Goal: Information Seeking & Learning: Learn about a topic

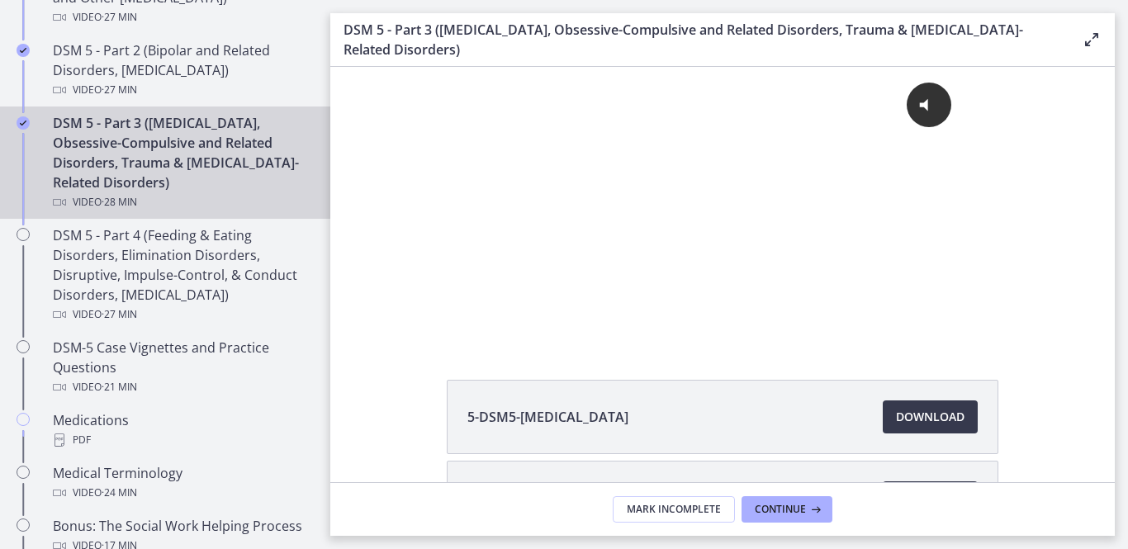
scroll to position [870, 0]
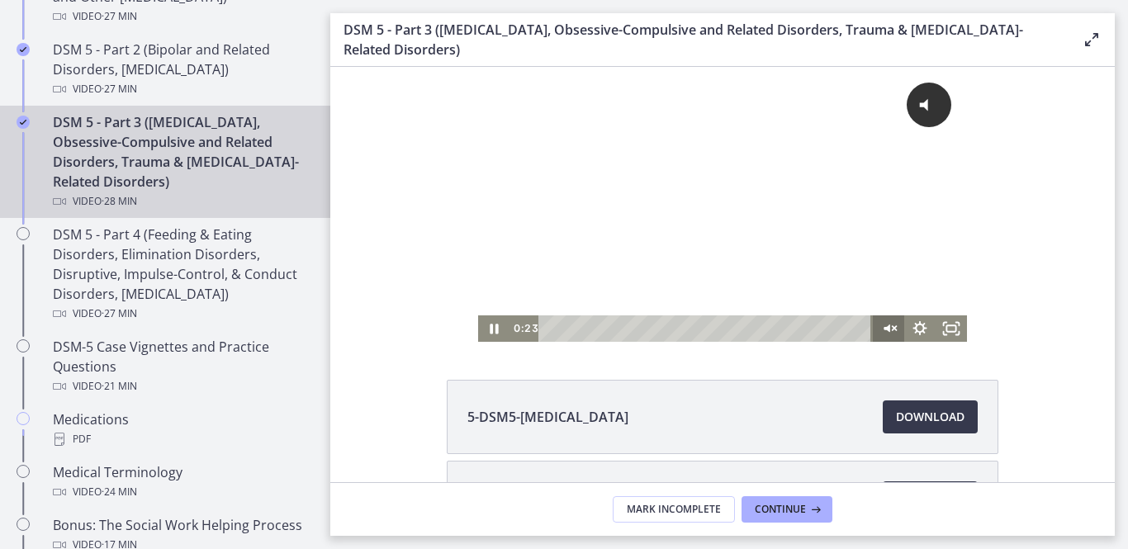
click at [893, 332] on icon "Unmute" at bounding box center [893, 328] width 1 height 7
click at [908, 324] on icon "Fullscreen" at bounding box center [951, 328] width 31 height 26
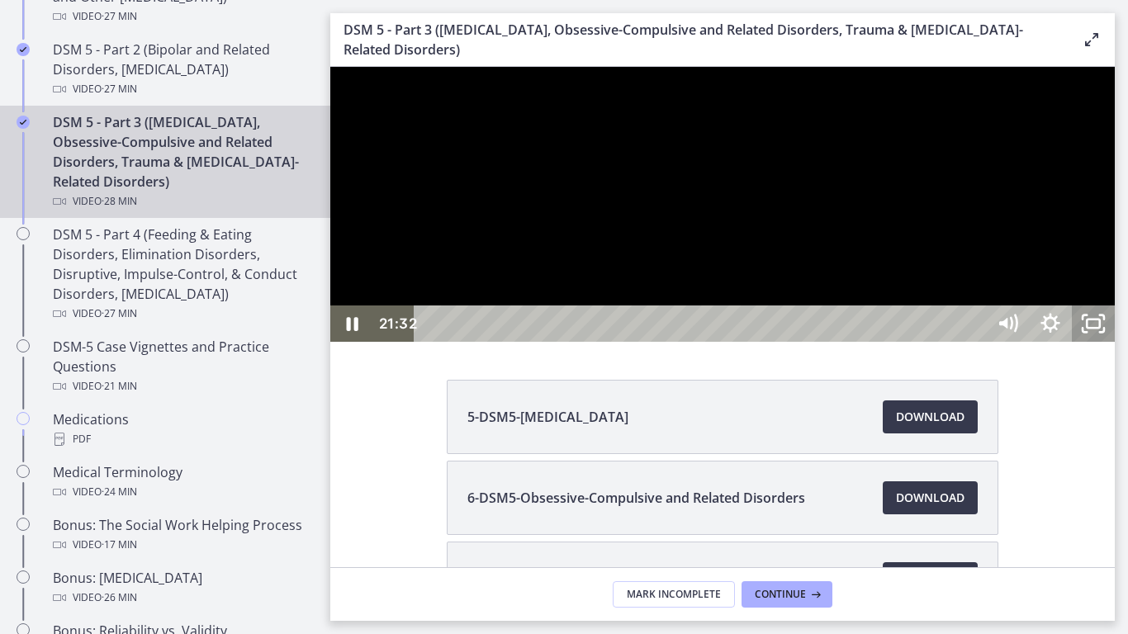
click at [908, 342] on icon "Unfullscreen" at bounding box center [1093, 324] width 43 height 36
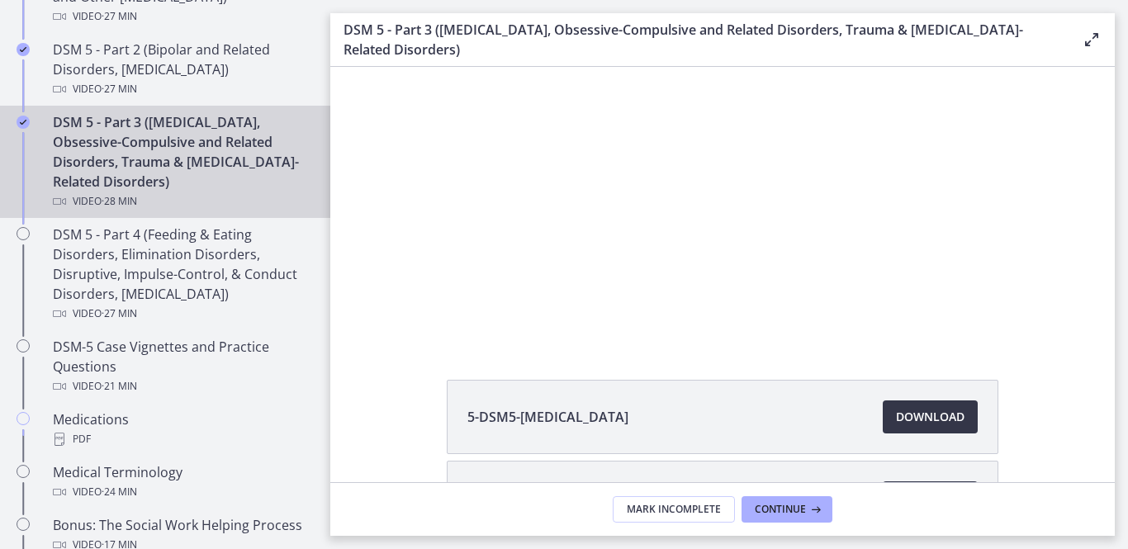
click at [908, 418] on span "Download Opens in a new window" at bounding box center [930, 417] width 69 height 20
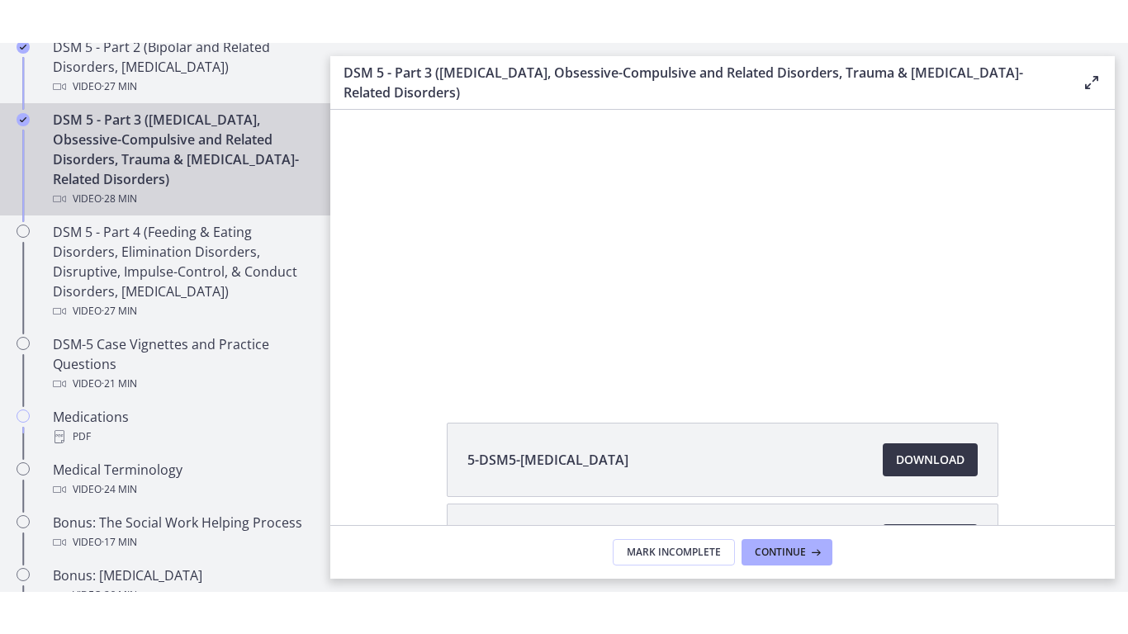
scroll to position [903, 0]
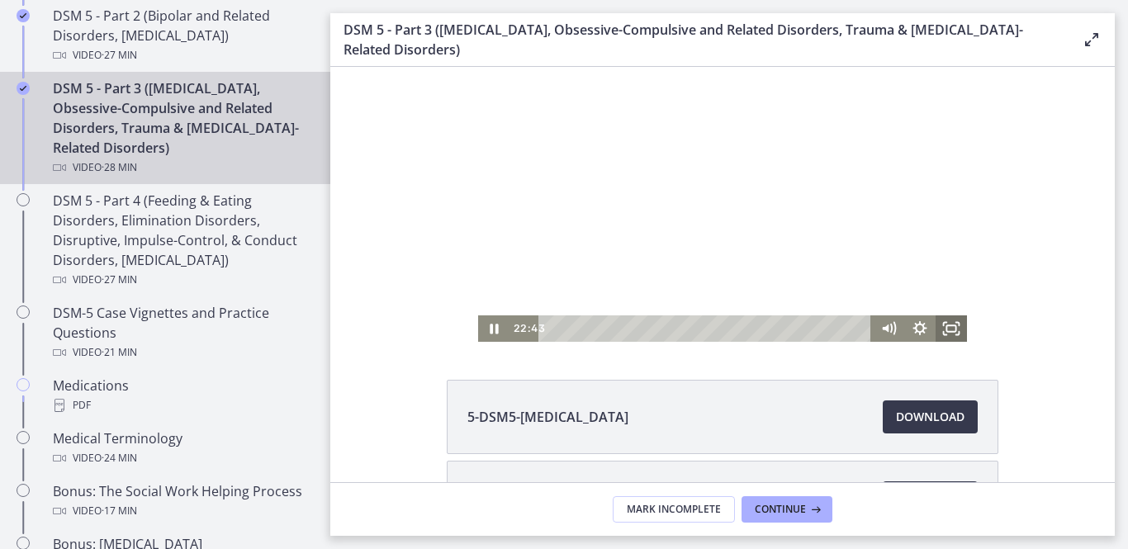
click at [908, 322] on icon "Fullscreen" at bounding box center [957, 323] width 3 height 3
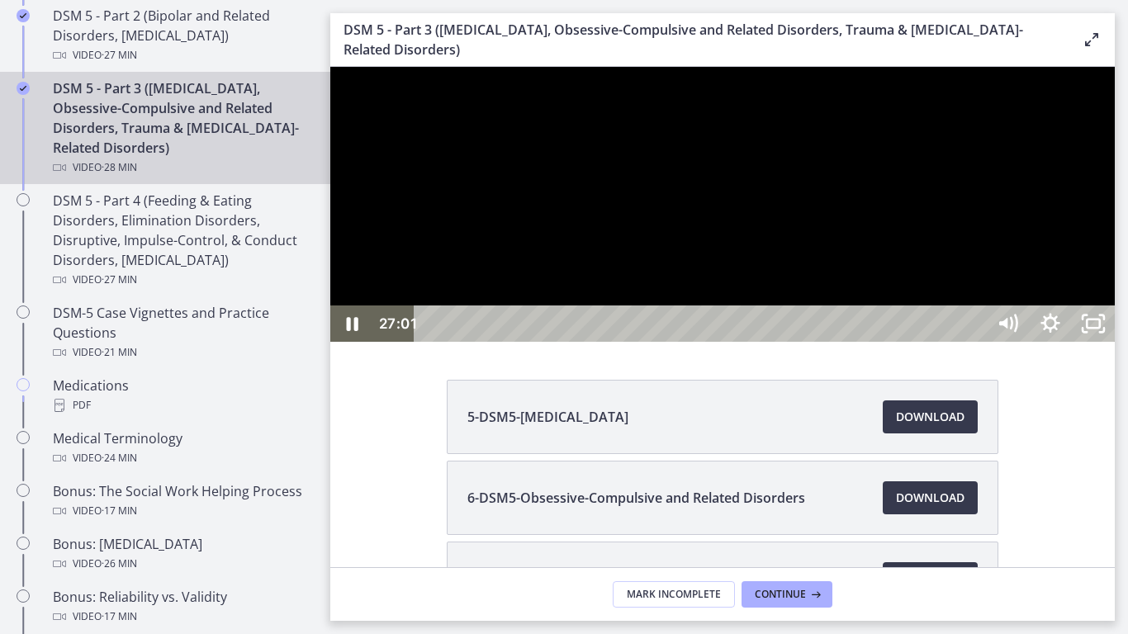
click at [908, 120] on div at bounding box center [722, 204] width 784 height 275
click at [908, 342] on div at bounding box center [722, 204] width 784 height 275
click at [756, 192] on div at bounding box center [722, 204] width 784 height 275
click at [908, 281] on div at bounding box center [722, 204] width 784 height 275
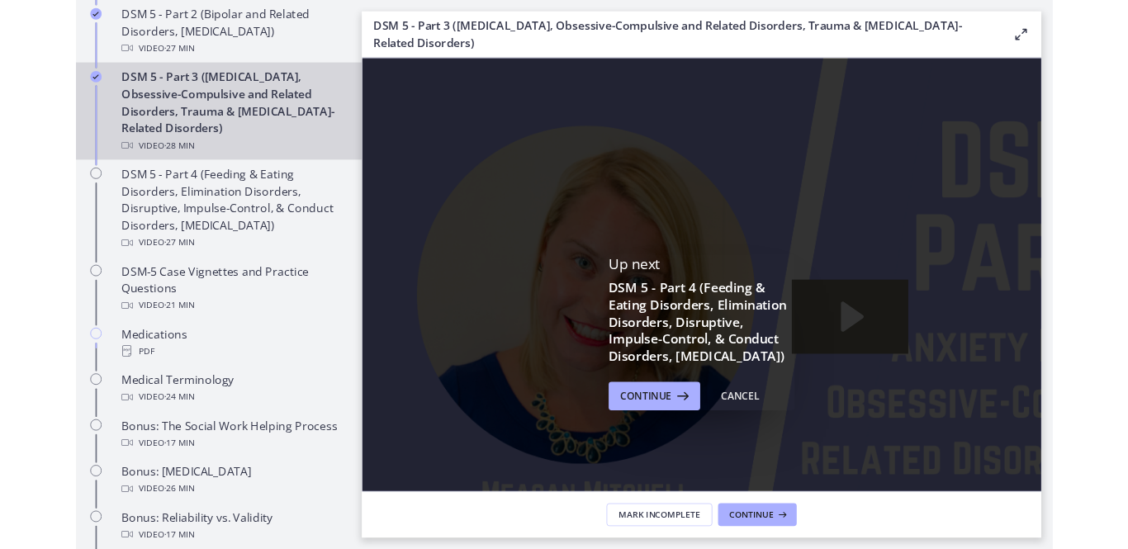
scroll to position [0, 0]
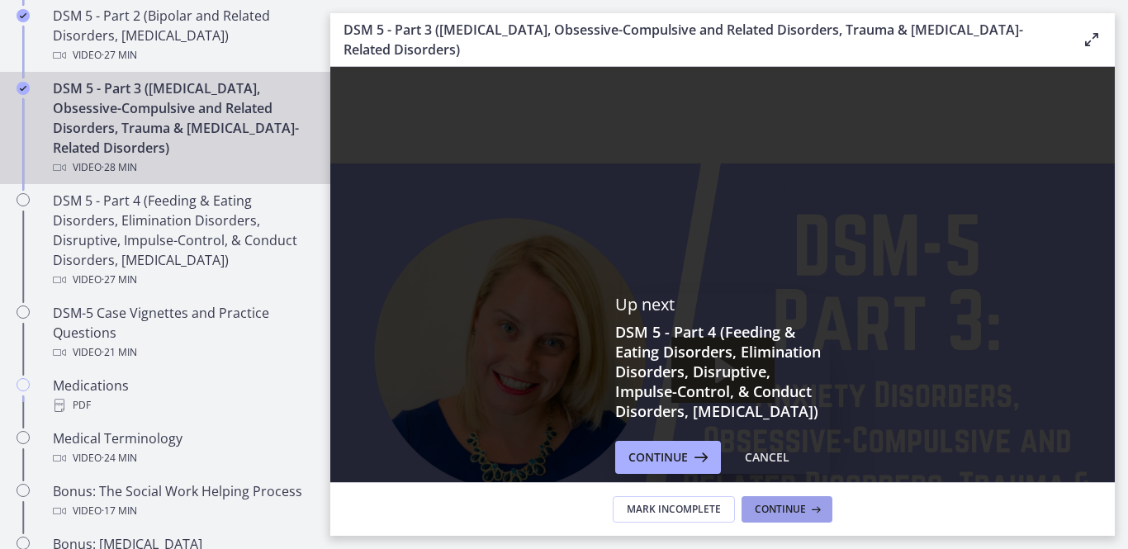
click at [787, 489] on span "Continue" at bounding box center [780, 509] width 51 height 13
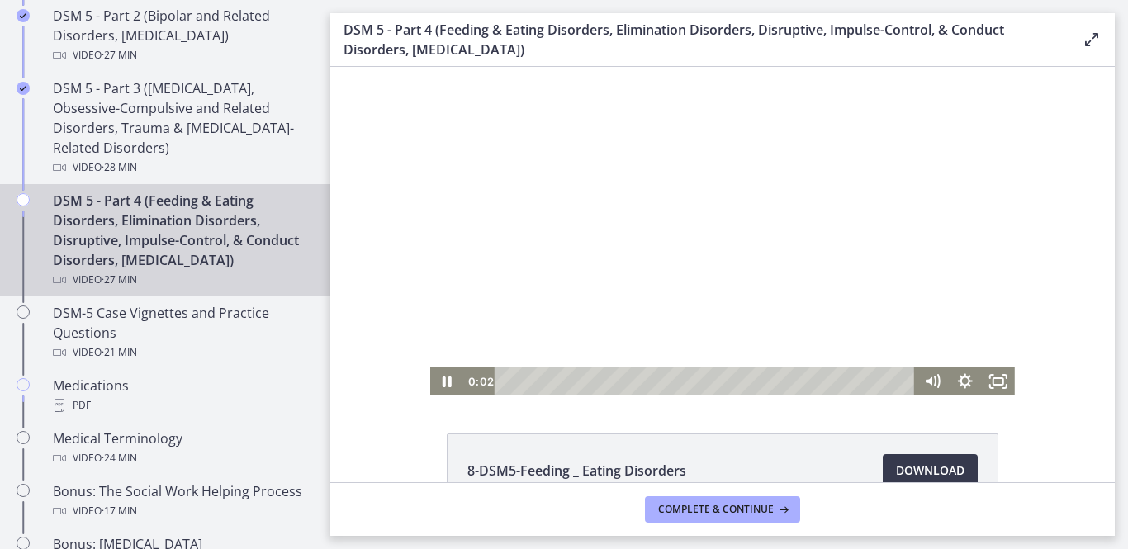
click at [778, 212] on div at bounding box center [722, 231] width 585 height 329
click at [752, 215] on div at bounding box center [722, 231] width 585 height 329
click at [908, 377] on icon "Fullscreen" at bounding box center [998, 381] width 33 height 28
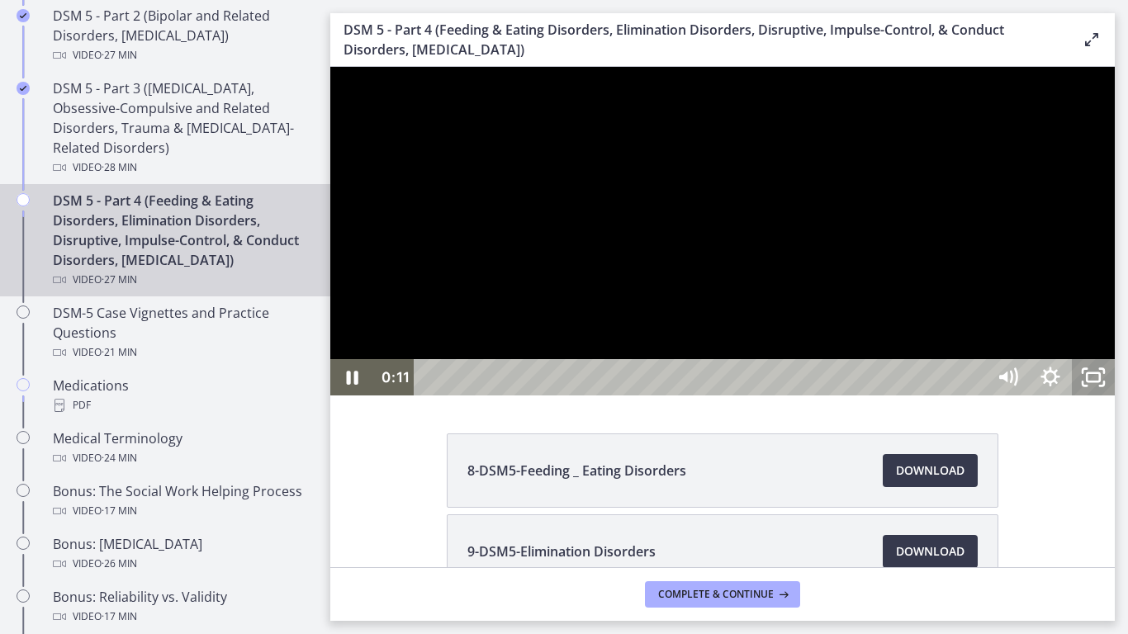
click at [908, 386] on icon "Unfullscreen" at bounding box center [1085, 383] width 4 height 4
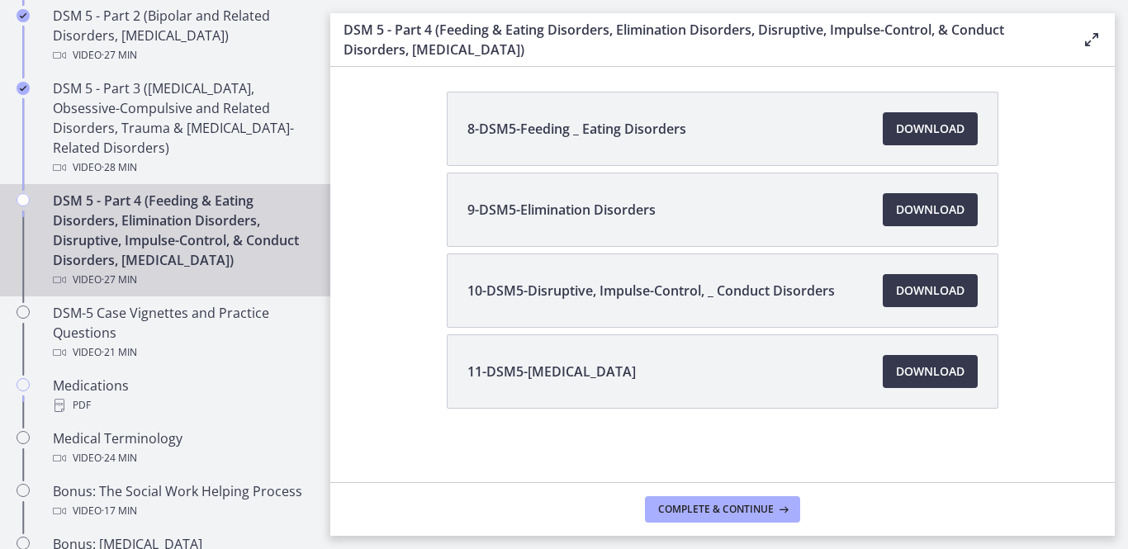
scroll to position [344, 0]
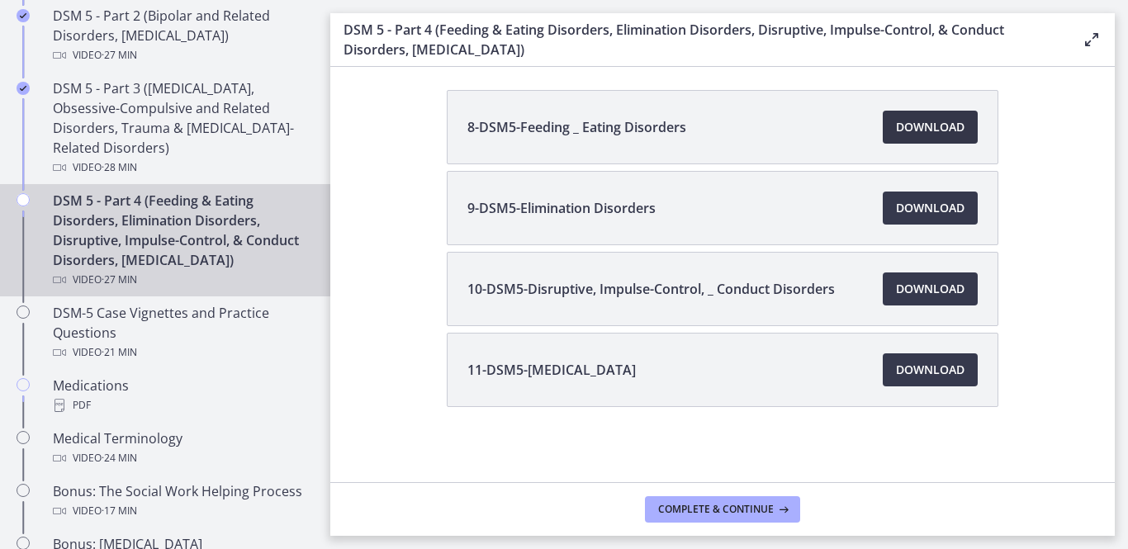
click at [908, 133] on span "Download Opens in a new window" at bounding box center [930, 127] width 69 height 20
click at [908, 206] on span "Download Opens in a new window" at bounding box center [930, 208] width 69 height 20
click at [908, 279] on span "Download Opens in a new window" at bounding box center [930, 289] width 69 height 20
click at [901, 364] on span "Download Opens in a new window" at bounding box center [930, 370] width 69 height 20
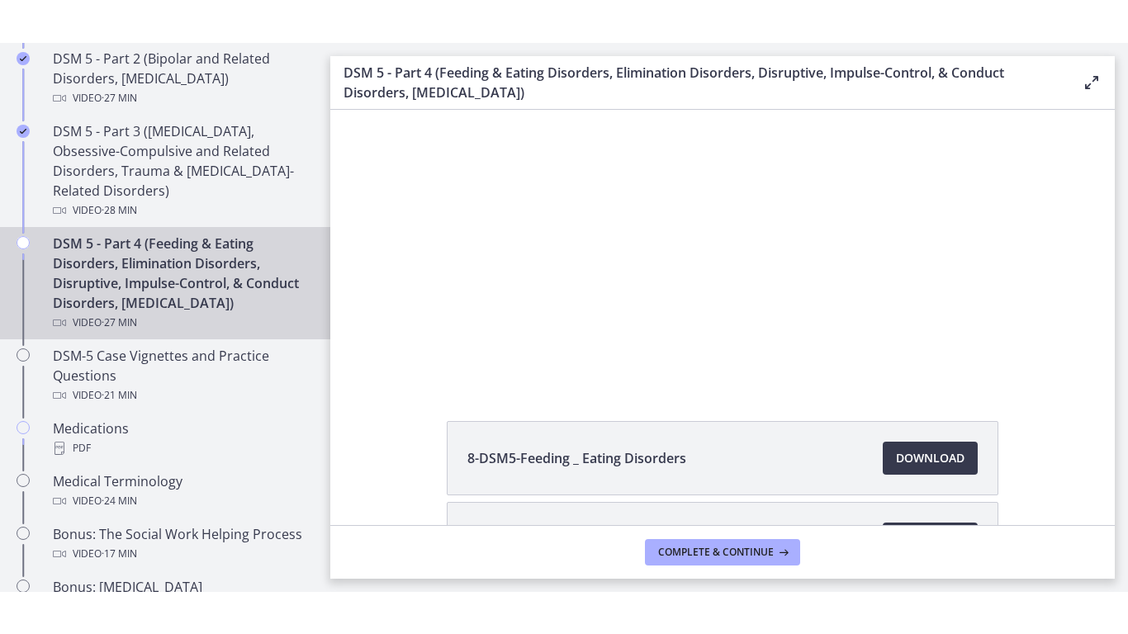
scroll to position [0, 0]
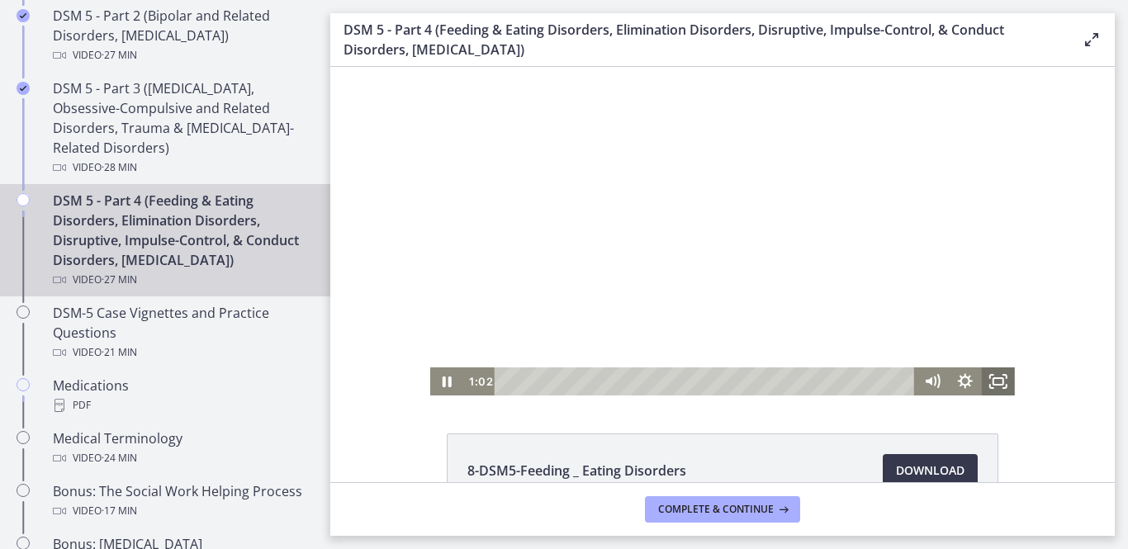
click at [908, 375] on icon "Fullscreen" at bounding box center [998, 381] width 33 height 28
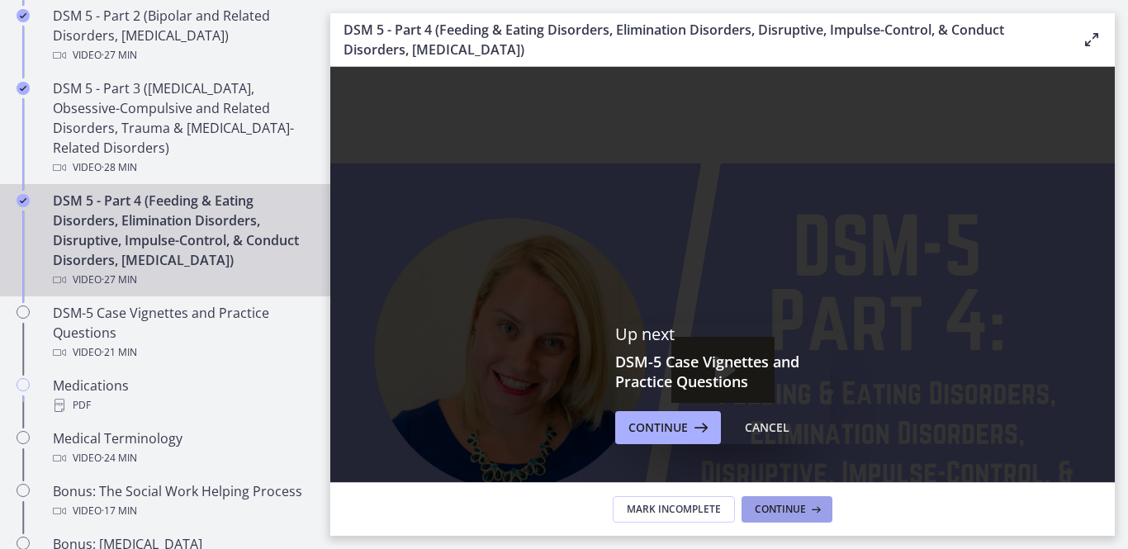
click at [822, 489] on button "Continue" at bounding box center [787, 509] width 91 height 26
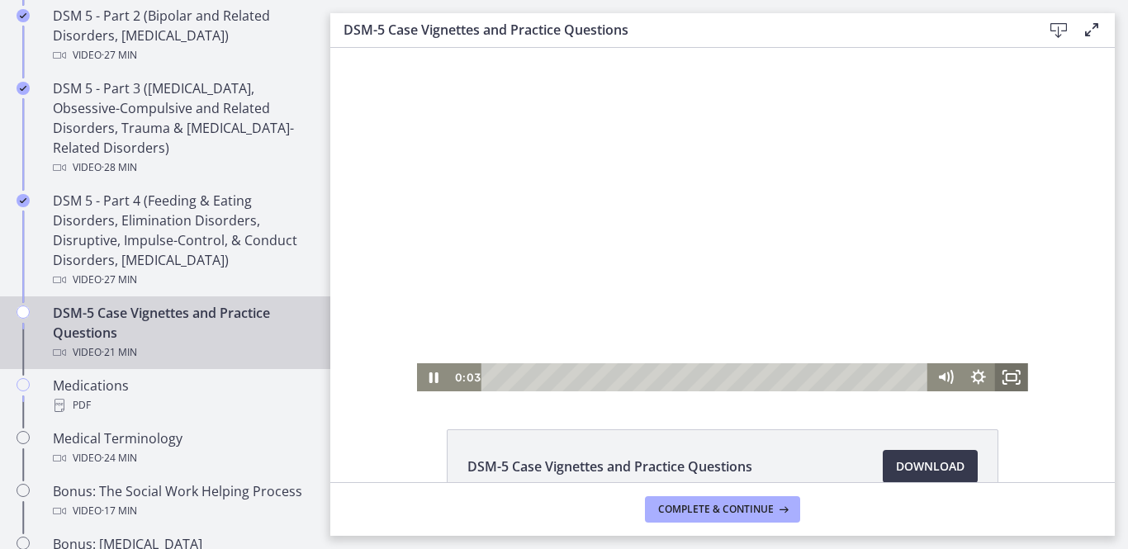
click at [908, 374] on rect "Fullscreen" at bounding box center [1012, 377] width 10 height 7
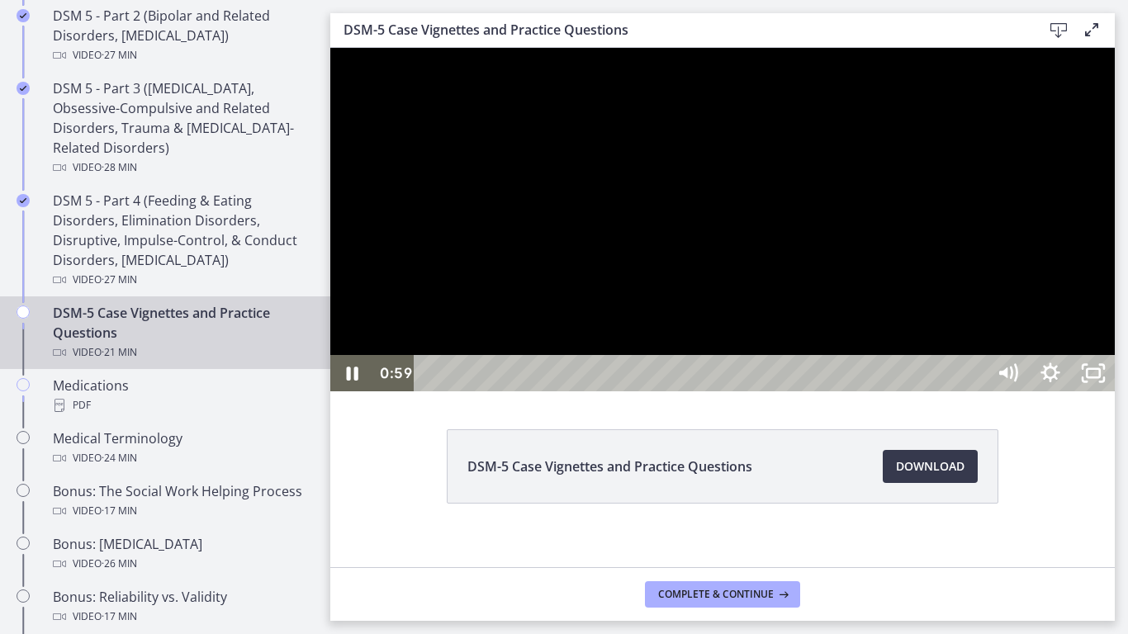
click at [908, 391] on div at bounding box center [722, 220] width 784 height 344
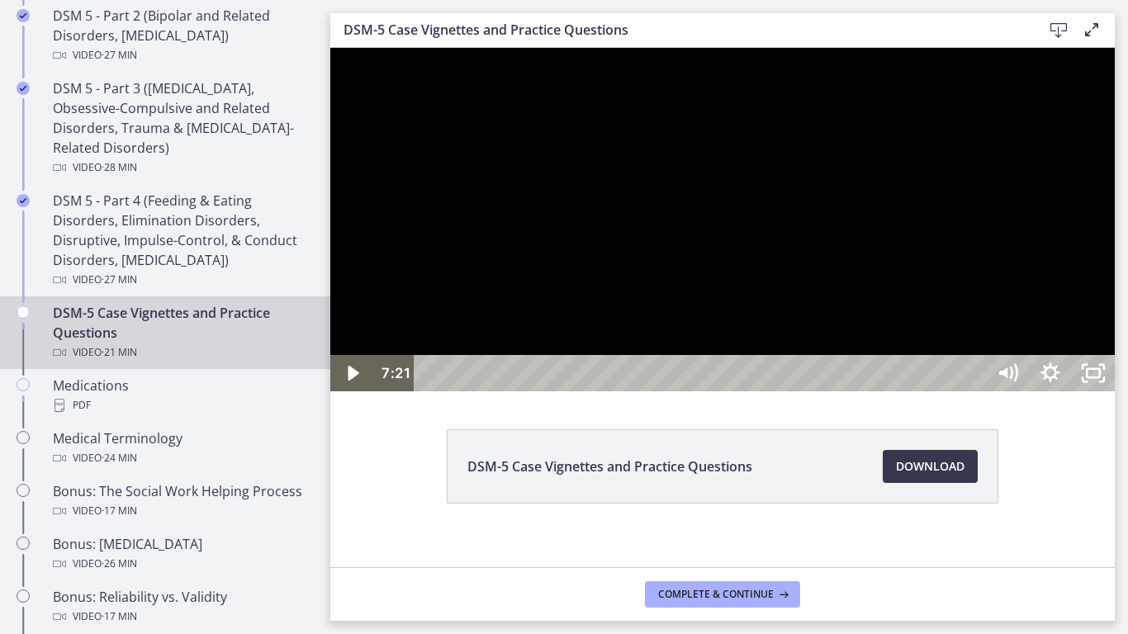
click at [908, 391] on div at bounding box center [722, 220] width 784 height 344
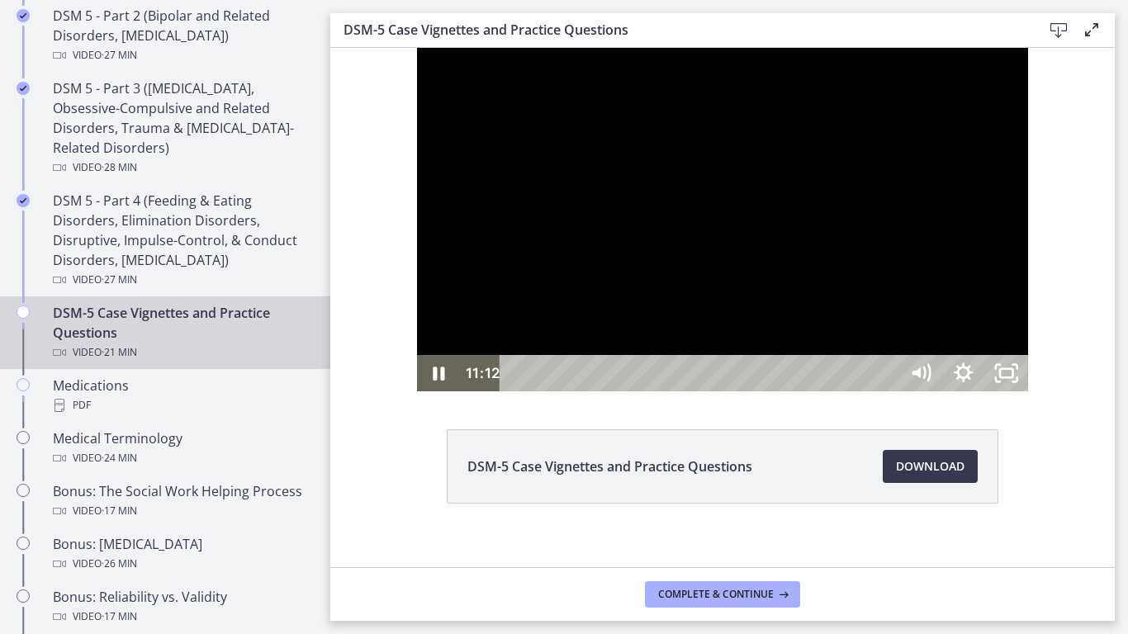
click at [847, 391] on div at bounding box center [722, 220] width 611 height 344
click at [958, 391] on div at bounding box center [722, 220] width 611 height 344
click at [944, 391] on div at bounding box center [722, 220] width 611 height 344
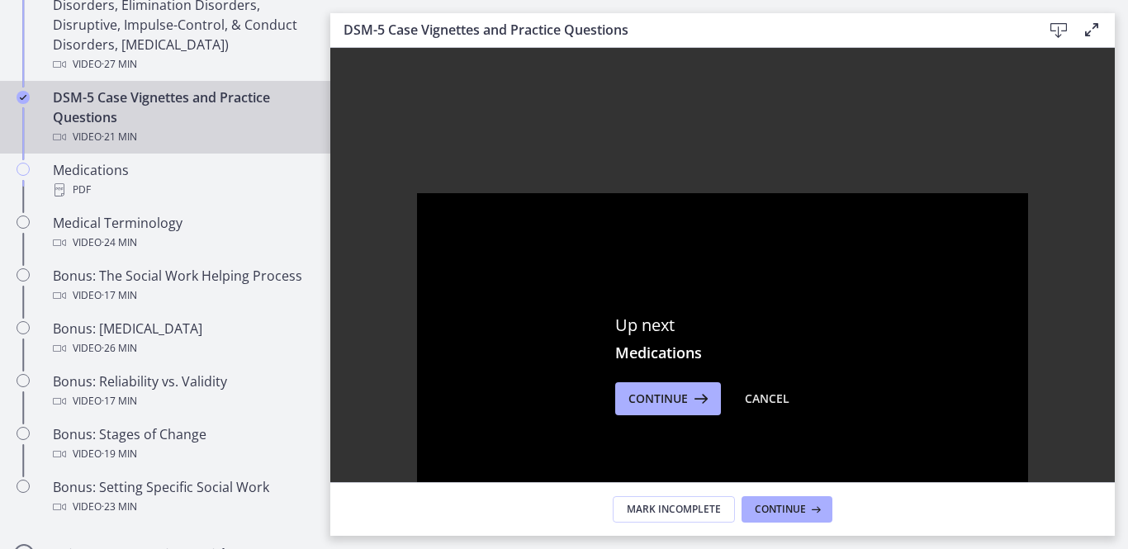
scroll to position [1117, 0]
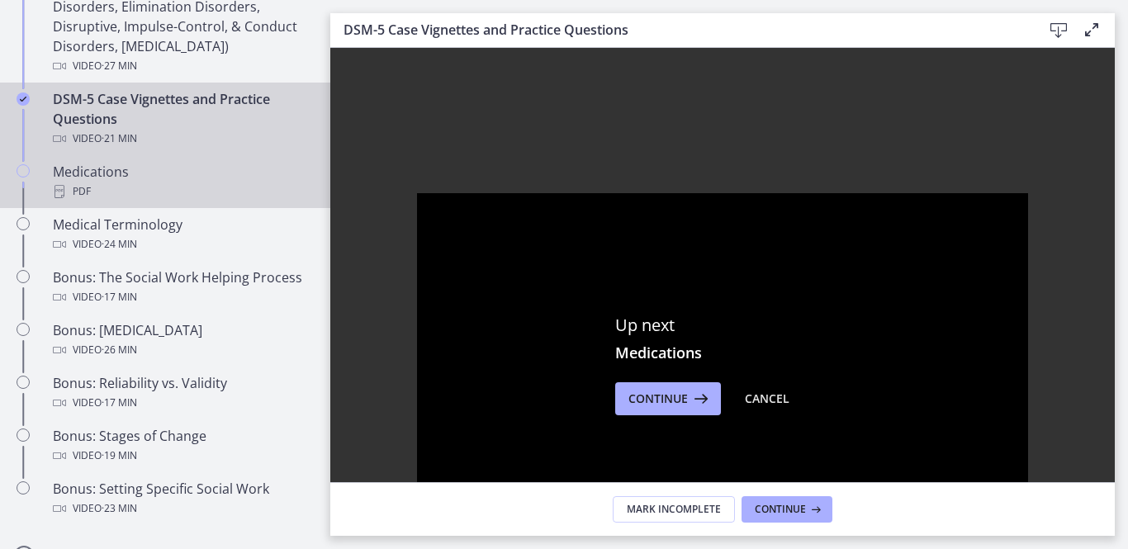
click at [128, 182] on div "PDF" at bounding box center [182, 192] width 258 height 20
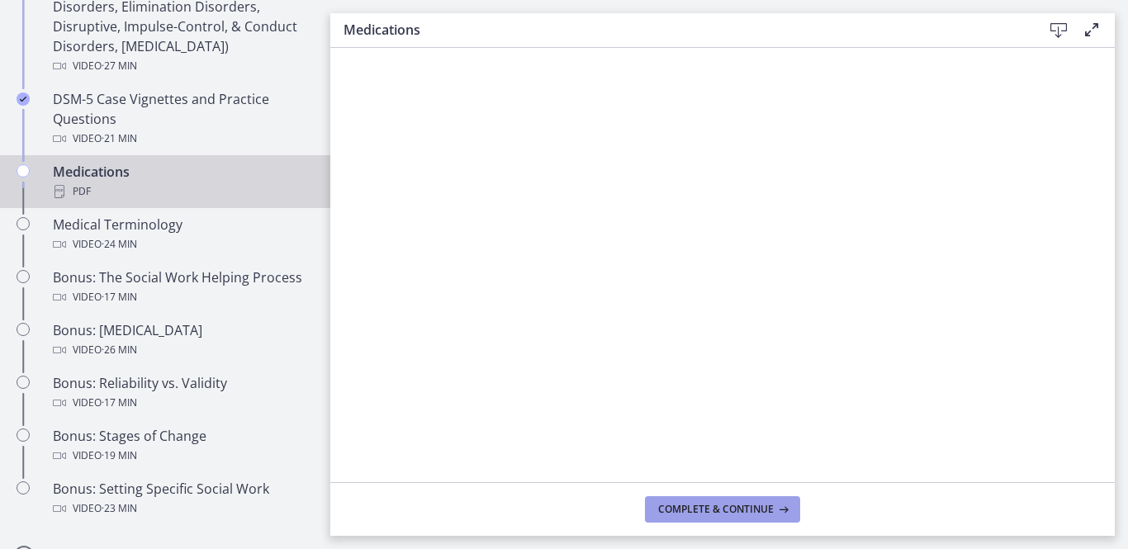
click at [768, 519] on button "Complete & continue" at bounding box center [722, 509] width 155 height 26
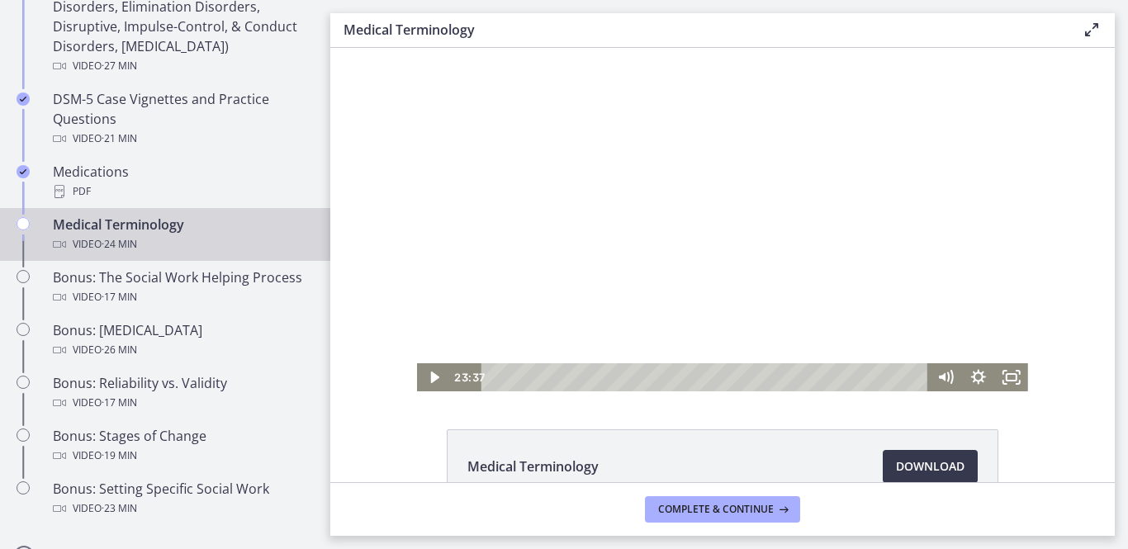
scroll to position [1248, 0]
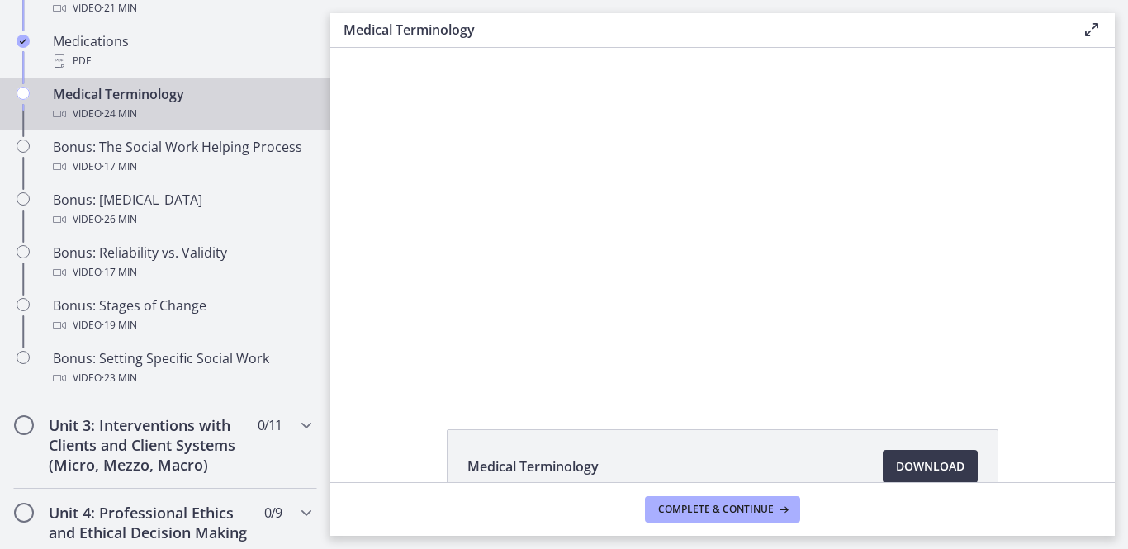
click at [740, 286] on div at bounding box center [722, 220] width 611 height 344
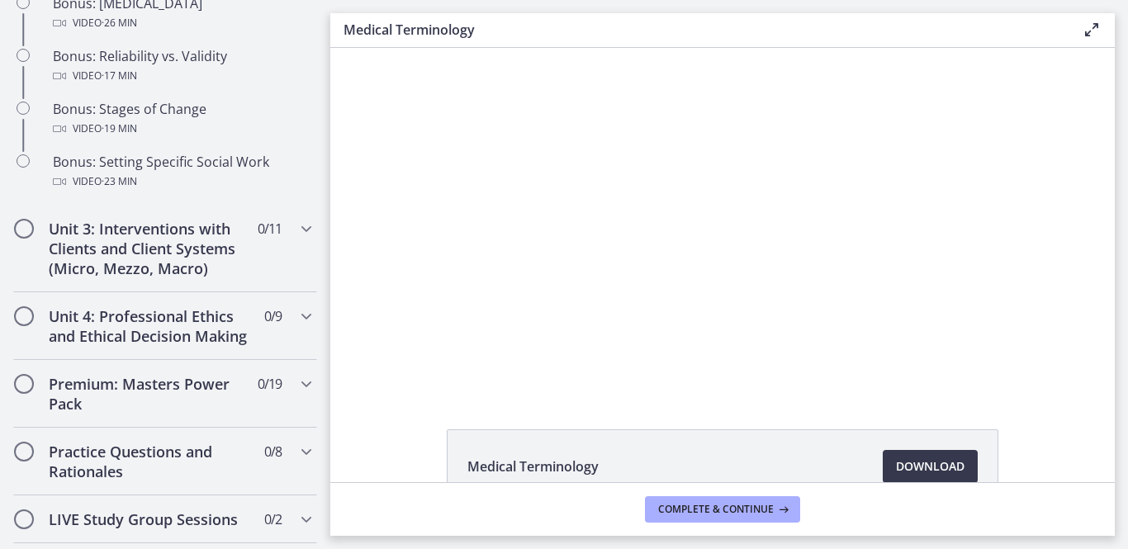
scroll to position [1456, 0]
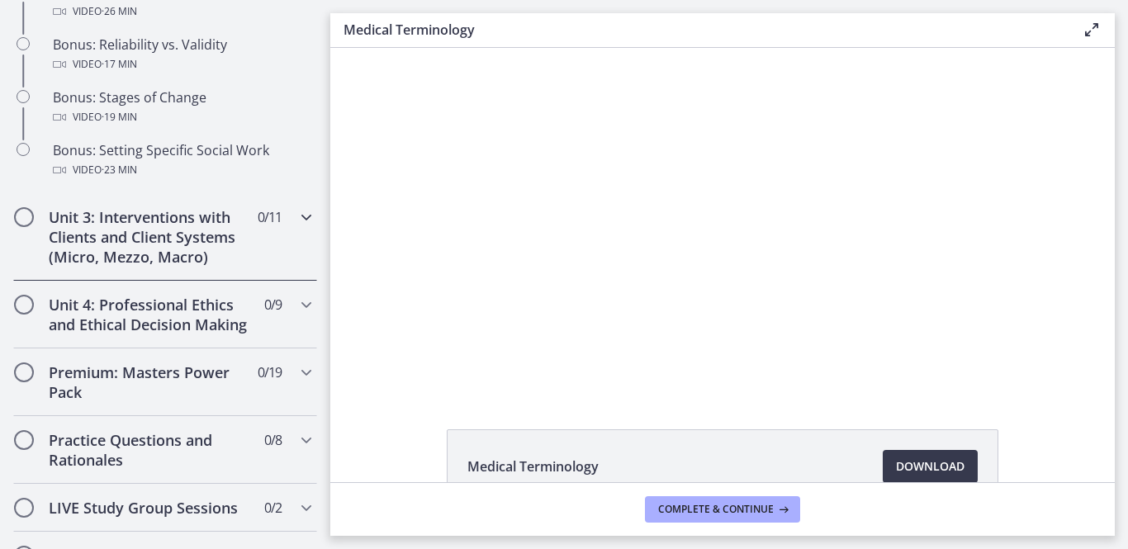
click at [58, 238] on h2 "Unit 3: Interventions with Clients and Client Systems (Micro, Mezzo, Macro)" at bounding box center [149, 236] width 201 height 59
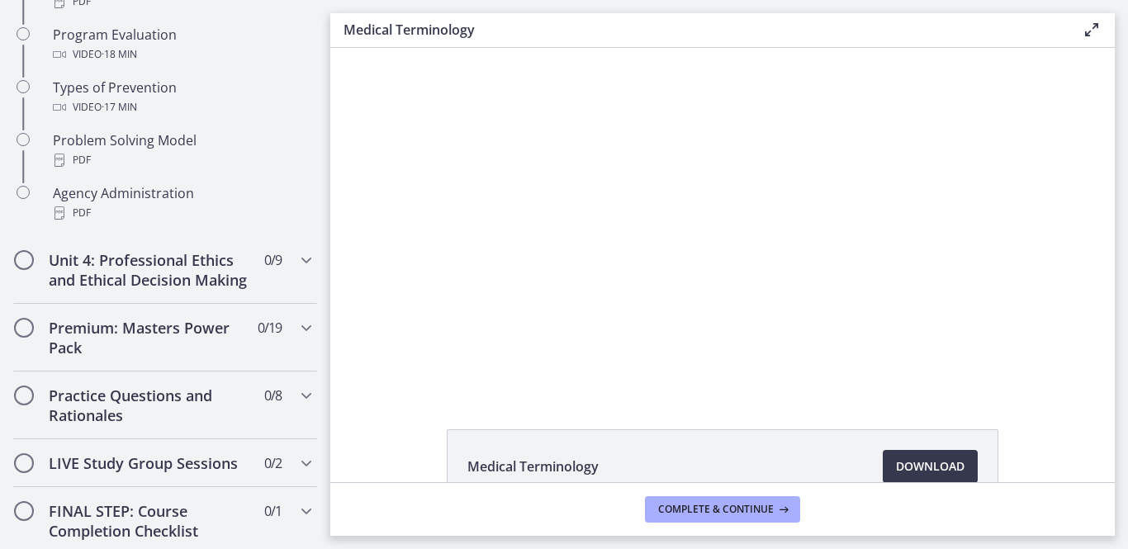
scroll to position [1134, 0]
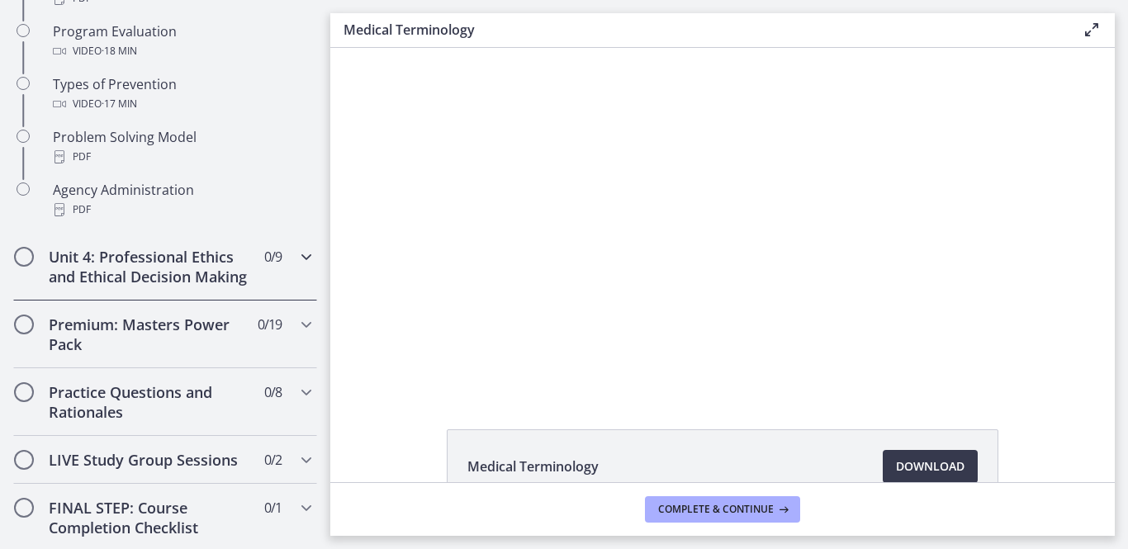
click at [52, 278] on h2 "Unit 4: Professional Ethics and Ethical Decision Making" at bounding box center [149, 267] width 201 height 40
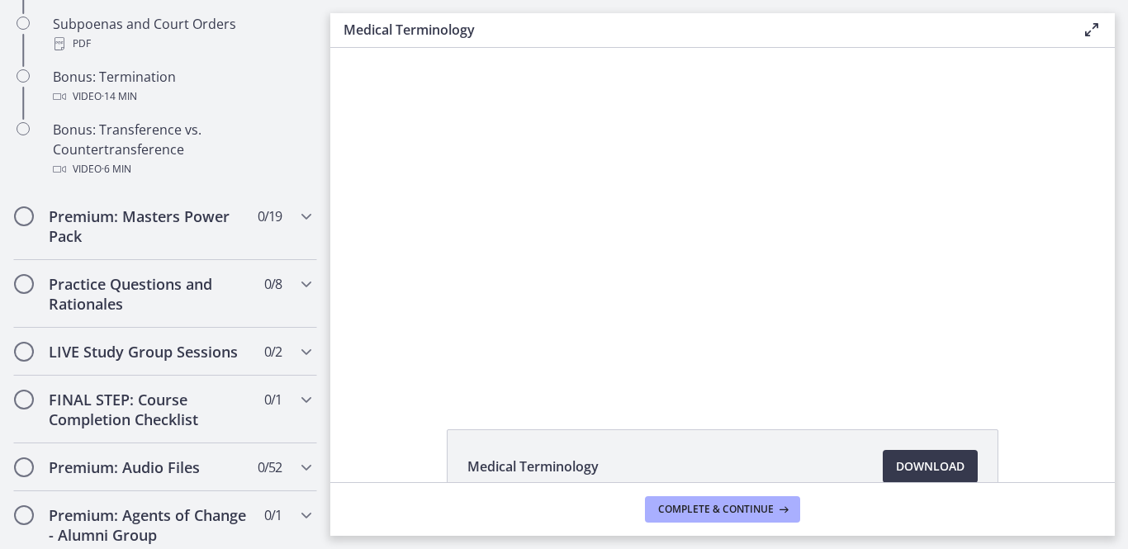
scroll to position [1142, 0]
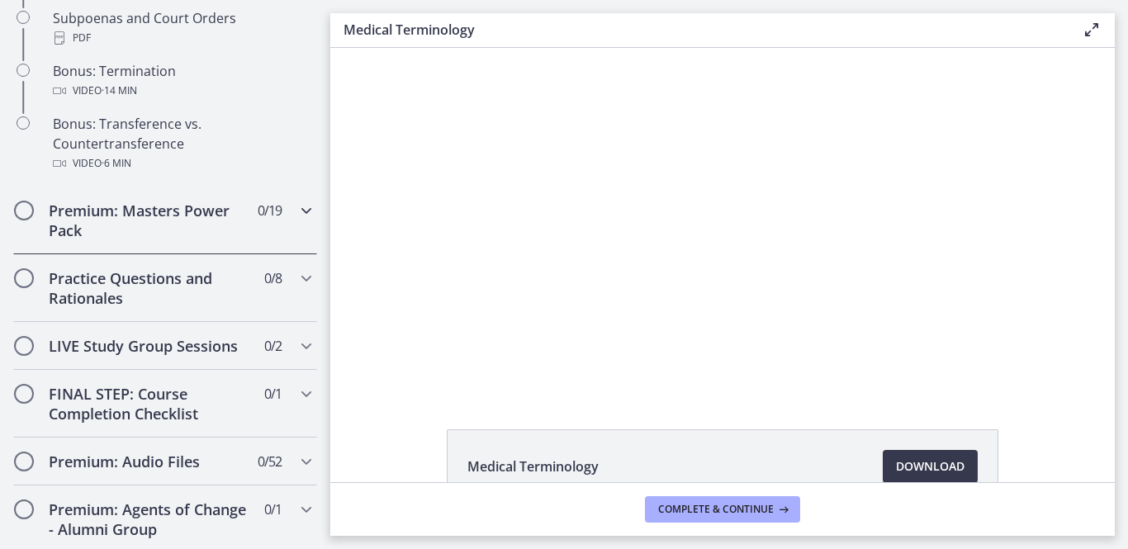
click at [48, 234] on div "Premium: Masters Power Pack 0 / 19 Completed" at bounding box center [165, 221] width 304 height 68
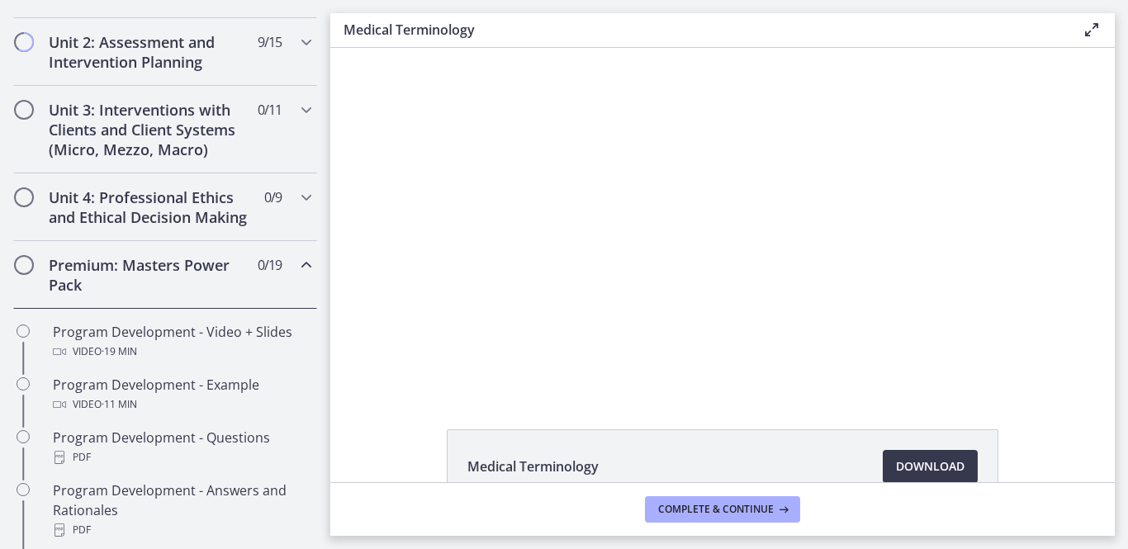
scroll to position [557, 0]
click at [64, 284] on h2 "Premium: Masters Power Pack" at bounding box center [149, 277] width 201 height 40
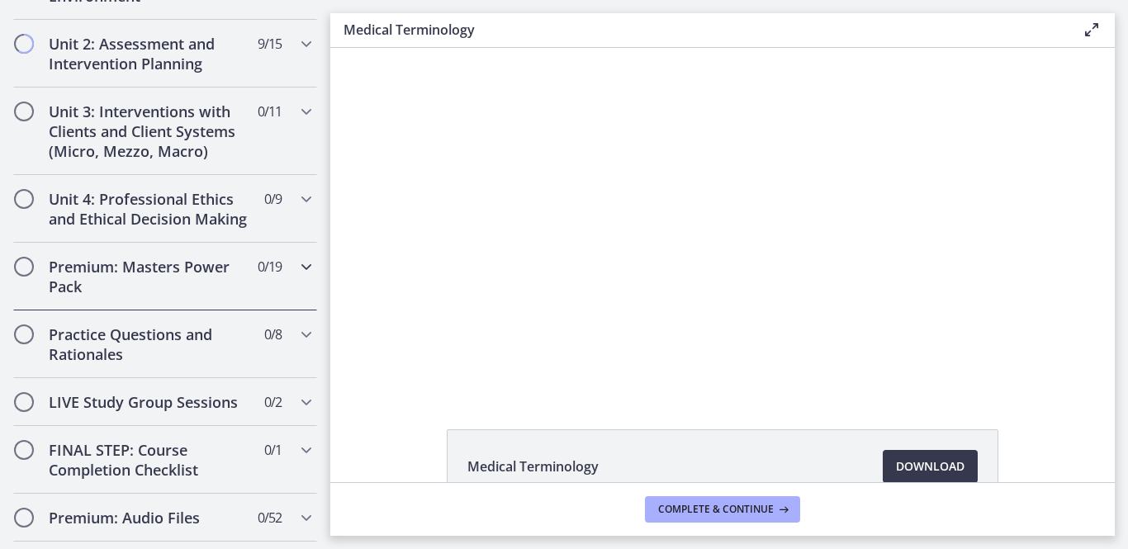
click at [70, 282] on h2 "Premium: Masters Power Pack" at bounding box center [149, 277] width 201 height 40
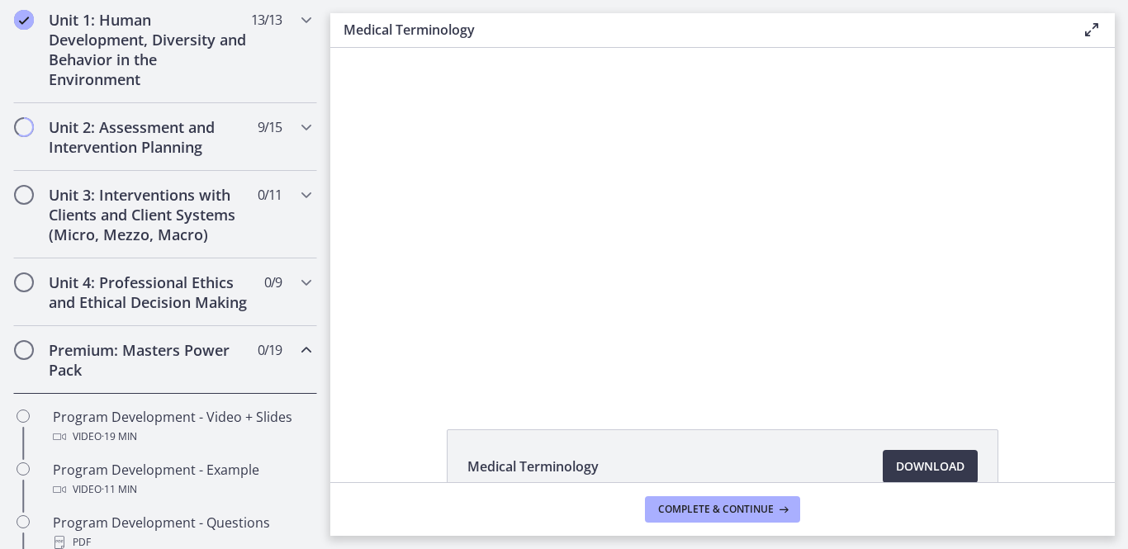
scroll to position [479, 0]
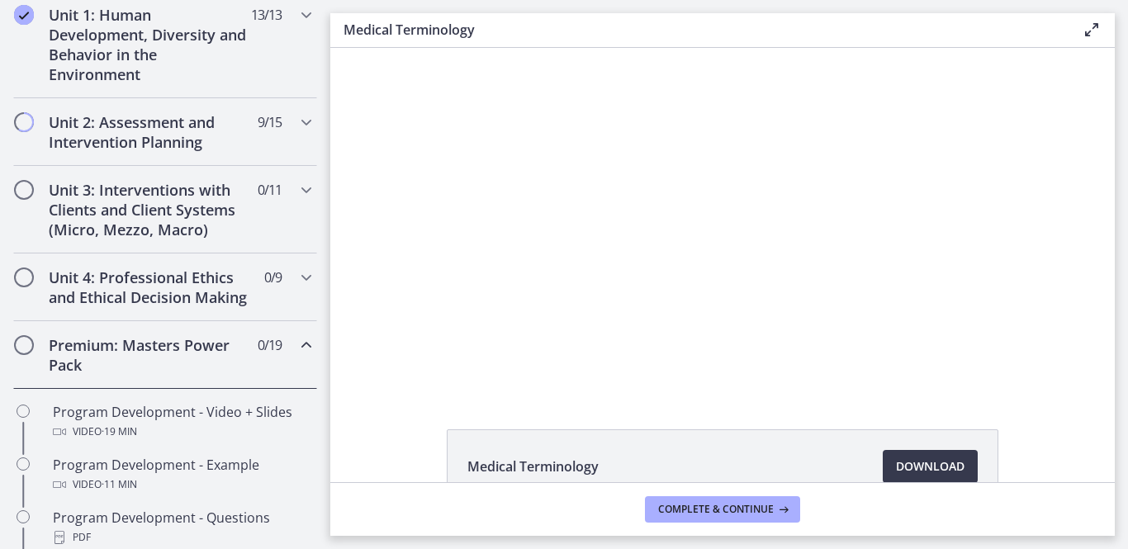
click at [76, 367] on h2 "Premium: Masters Power Pack" at bounding box center [149, 355] width 201 height 40
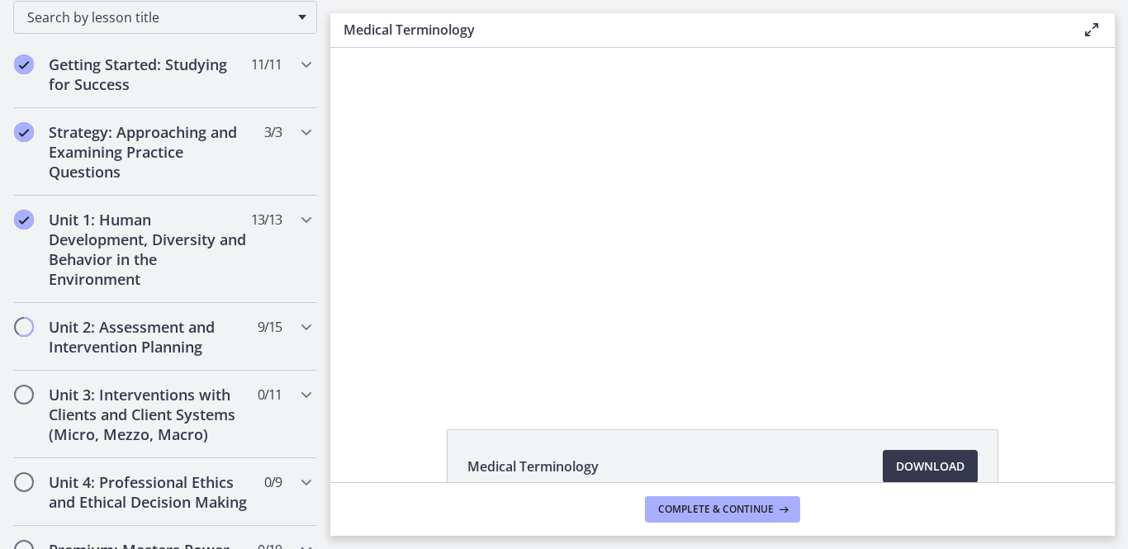
scroll to position [271, 0]
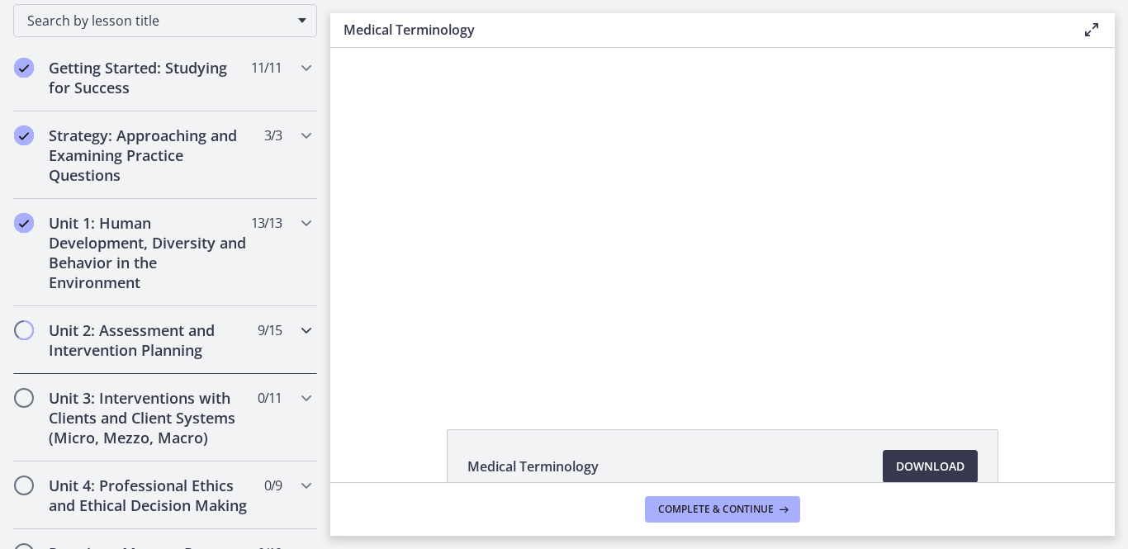
click at [60, 344] on h2 "Unit 2: Assessment and Intervention Planning" at bounding box center [149, 340] width 201 height 40
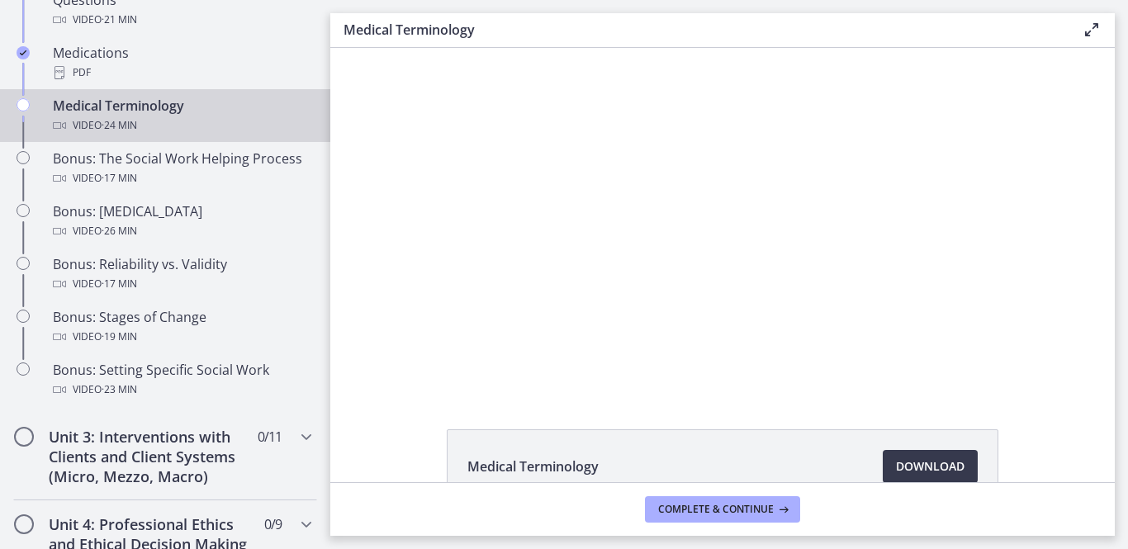
scroll to position [1237, 0]
